Goal: Use online tool/utility: Utilize a website feature to perform a specific function

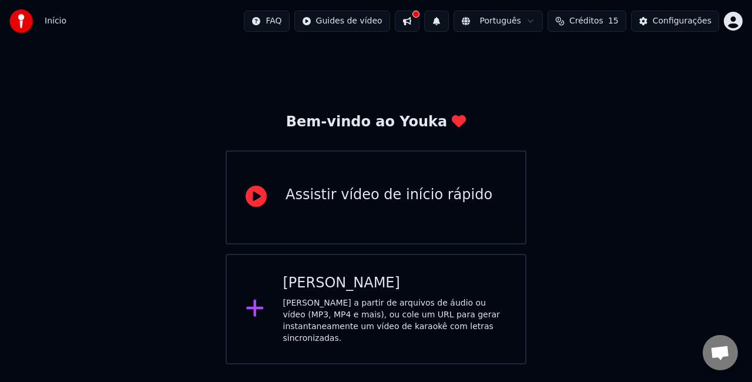
click at [351, 304] on div "[PERSON_NAME] a partir de arquivos de áudio ou vídeo (MP3, MP4 e mais), ou cole…" at bounding box center [395, 320] width 224 height 47
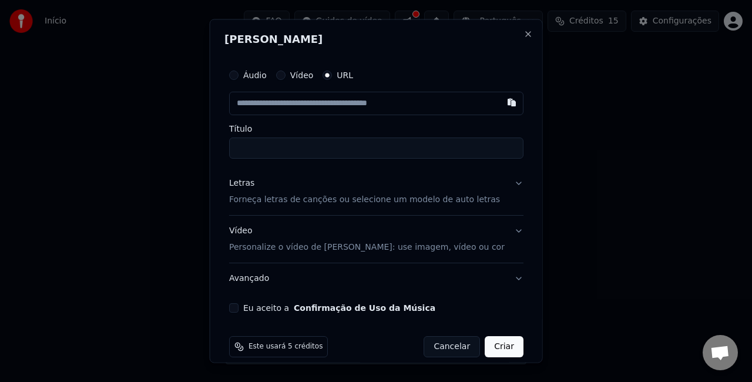
click at [285, 73] on button "Vídeo" at bounding box center [279, 74] width 9 height 9
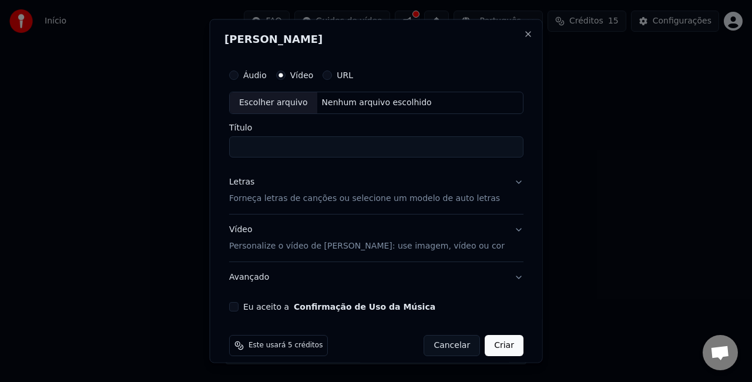
click at [251, 73] on div "Áudio" at bounding box center [248, 74] width 38 height 9
click at [238, 76] on button "Áudio" at bounding box center [233, 74] width 9 height 9
click at [285, 100] on div "Escolher arquivo" at bounding box center [274, 102] width 88 height 21
type input "**********"
click at [496, 344] on button "Criar" at bounding box center [504, 344] width 39 height 21
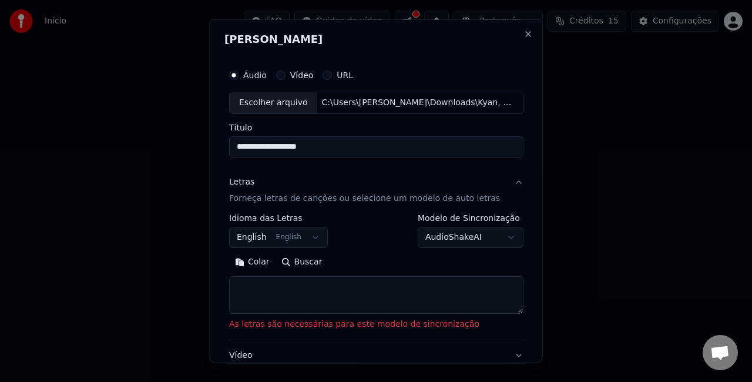
scroll to position [59, 0]
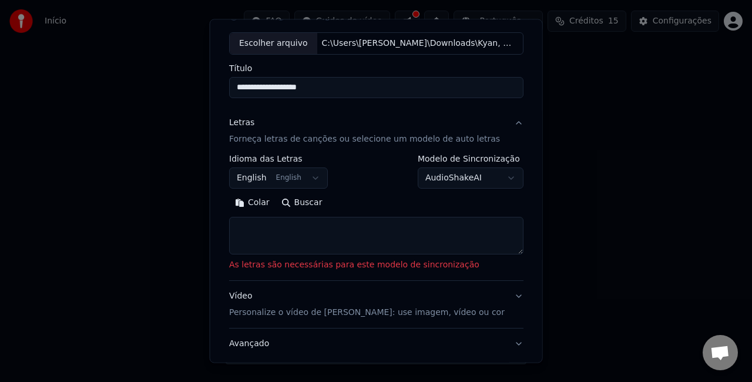
click at [309, 184] on button "English English" at bounding box center [278, 177] width 99 height 21
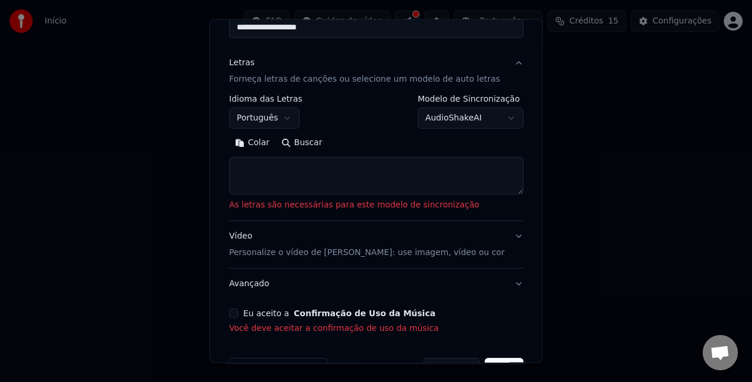
scroll to position [153, 0]
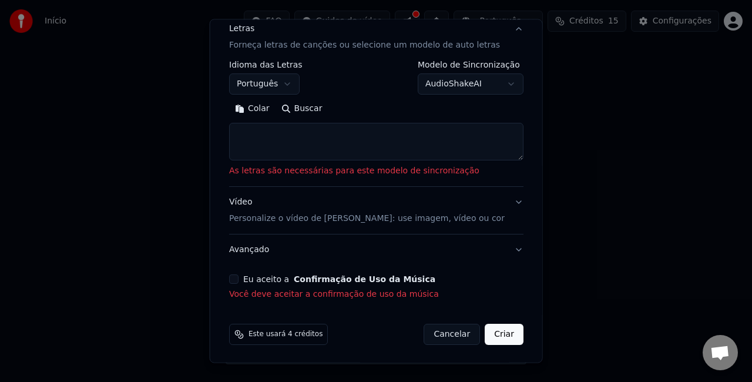
click at [485, 329] on button "Criar" at bounding box center [504, 334] width 39 height 21
select select "**"
click at [236, 288] on p "Você deve aceitar a confirmação de uso da música" at bounding box center [376, 294] width 294 height 12
click at [238, 277] on button "Eu aceito a Confirmação de Uso da Música" at bounding box center [233, 278] width 9 height 9
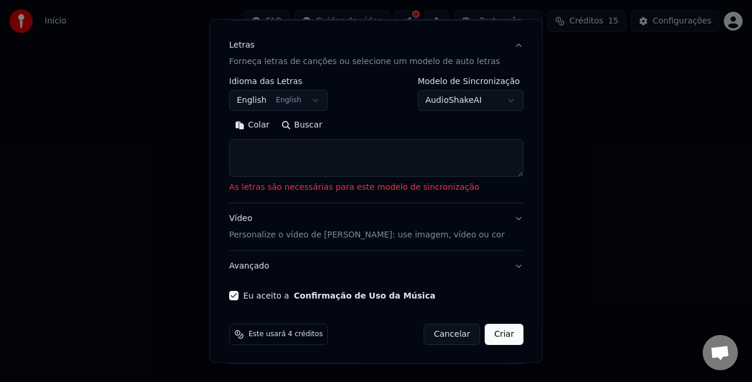
click at [263, 126] on button "Colar" at bounding box center [252, 125] width 46 height 19
type textarea "**********"
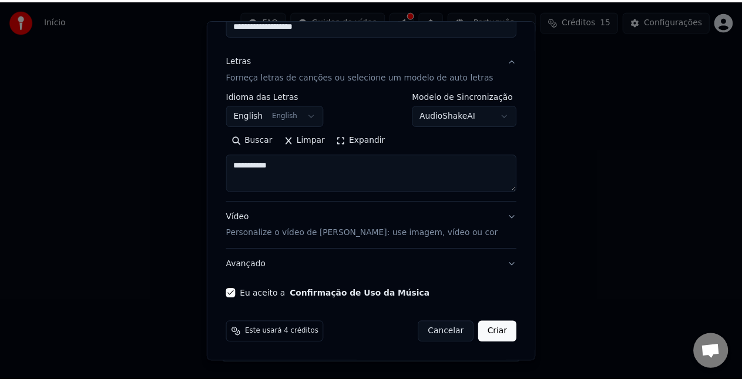
scroll to position [120, 0]
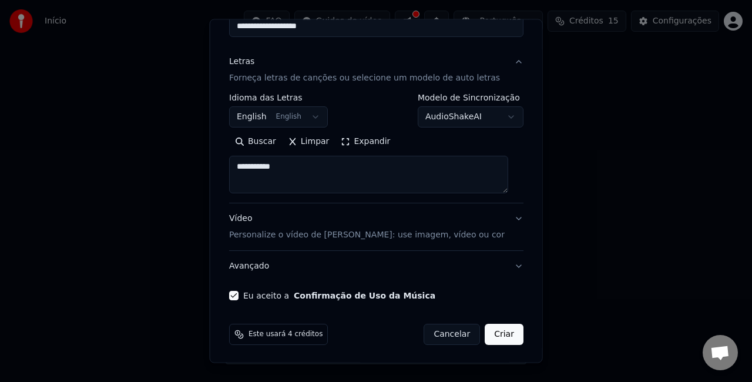
click at [485, 331] on button "Criar" at bounding box center [504, 334] width 39 height 21
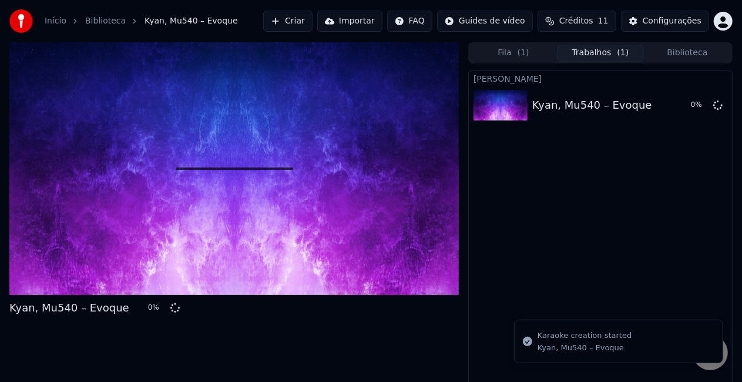
click at [590, 259] on div "Criar Karaokê Kyan, Mu540 – Evoque 0 %" at bounding box center [600, 232] width 264 height 325
